Goal: Task Accomplishment & Management: Manage account settings

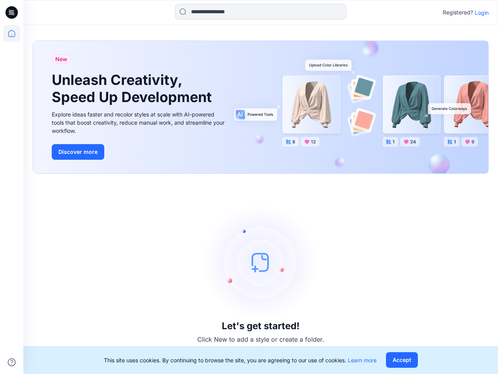
click at [249, 187] on div "Let's get started! Click New to add a style or create a folder." at bounding box center [261, 273] width 456 height 181
click at [12, 12] on icon at bounding box center [12, 12] width 3 height 0
click at [12, 33] on icon at bounding box center [11, 33] width 17 height 17
click at [12, 362] on icon at bounding box center [12, 362] width 8 height 8
click at [261, 12] on input at bounding box center [260, 12] width 171 height 16
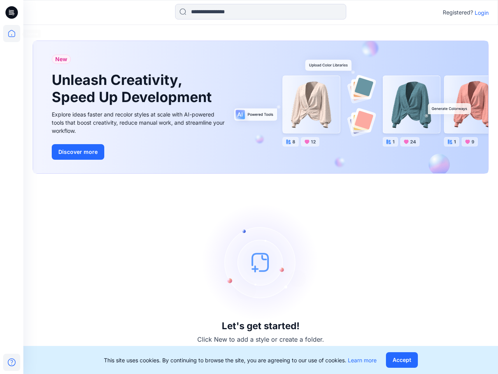
click at [482, 12] on p "Login" at bounding box center [482, 13] width 14 height 8
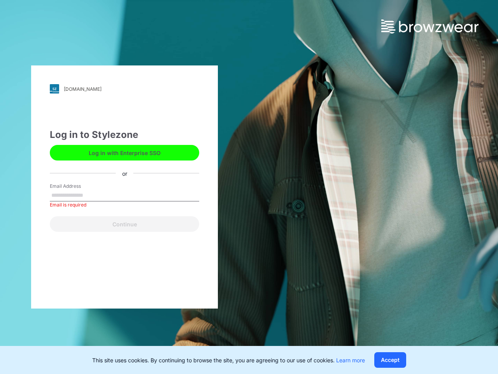
click at [402, 360] on button "Accept" at bounding box center [391, 360] width 32 height 16
